Goal: Task Accomplishment & Management: Manage account settings

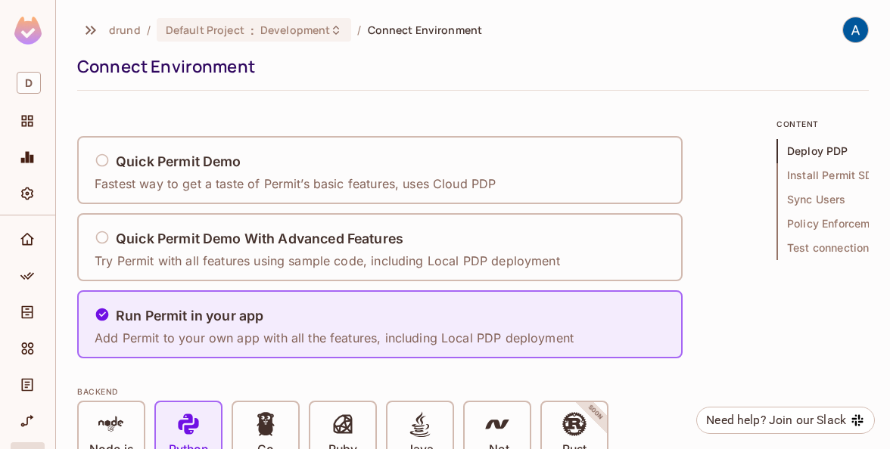
scroll to position [664, 0]
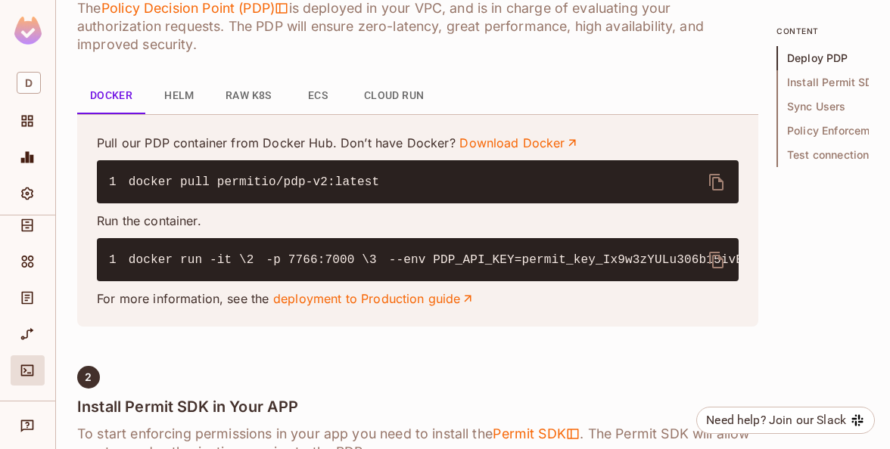
click at [172, 84] on button "Helm" at bounding box center [179, 96] width 68 height 36
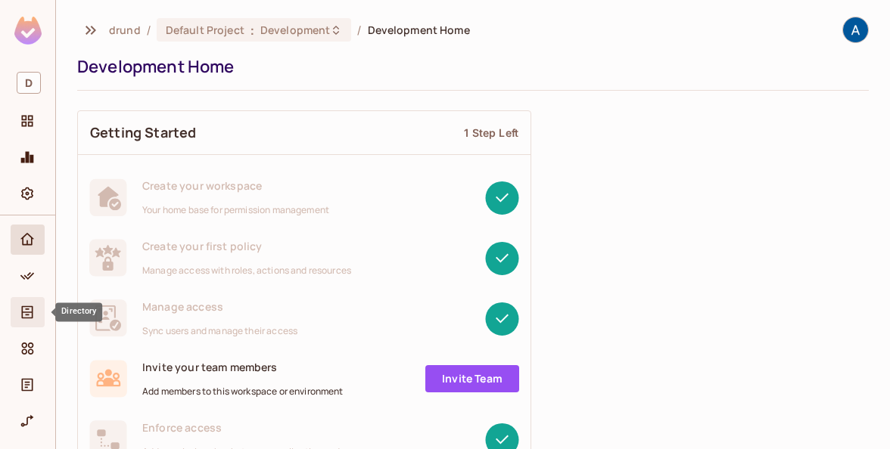
click at [26, 313] on icon "Directory" at bounding box center [27, 312] width 15 height 15
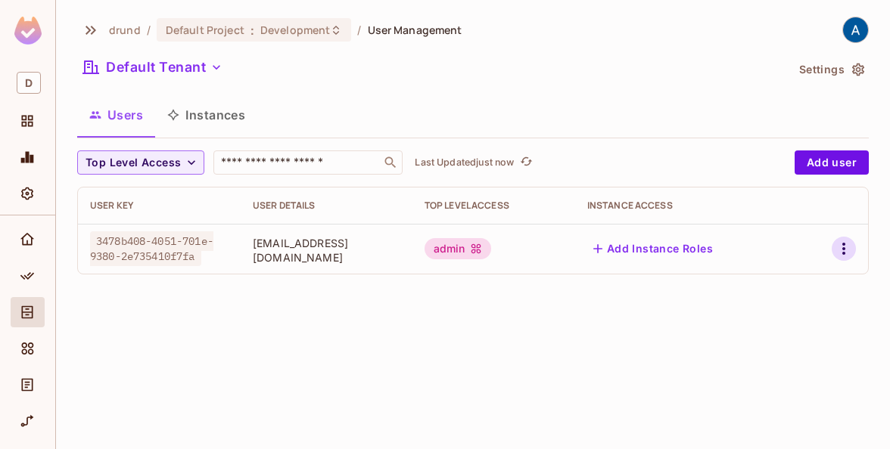
click at [841, 244] on icon "button" at bounding box center [843, 249] width 18 height 18
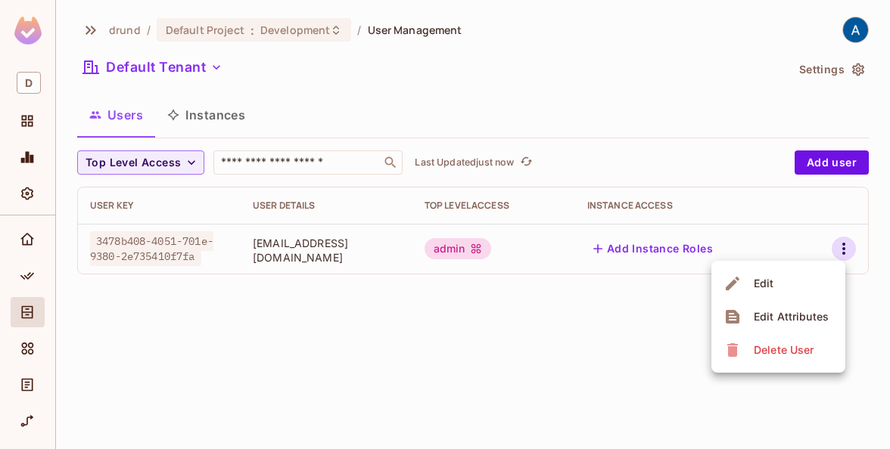
click at [489, 368] on div at bounding box center [445, 224] width 890 height 449
